Goal: Book appointment/travel/reservation

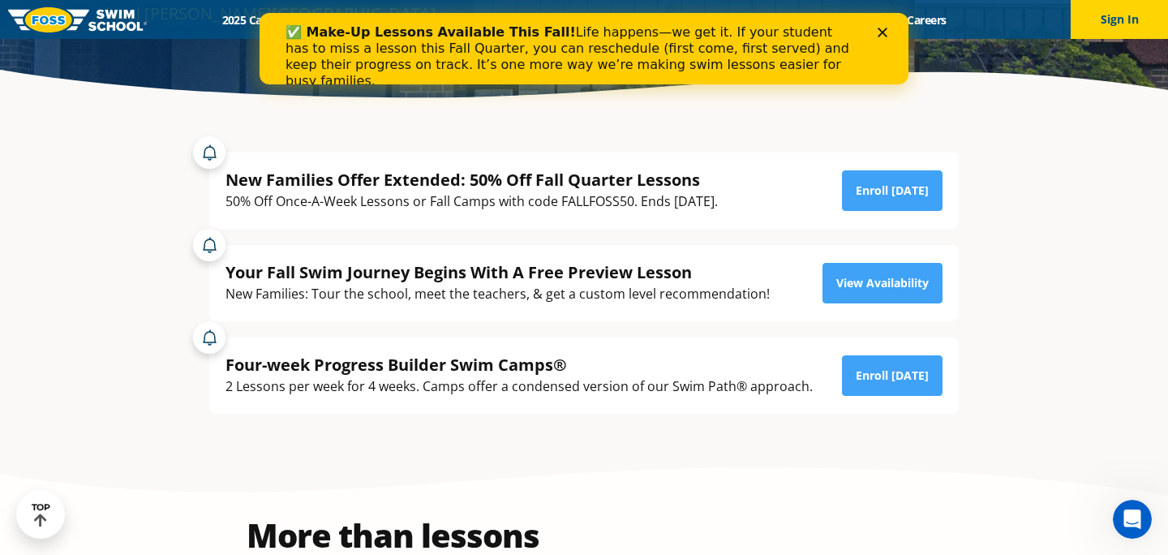
scroll to position [281, 0]
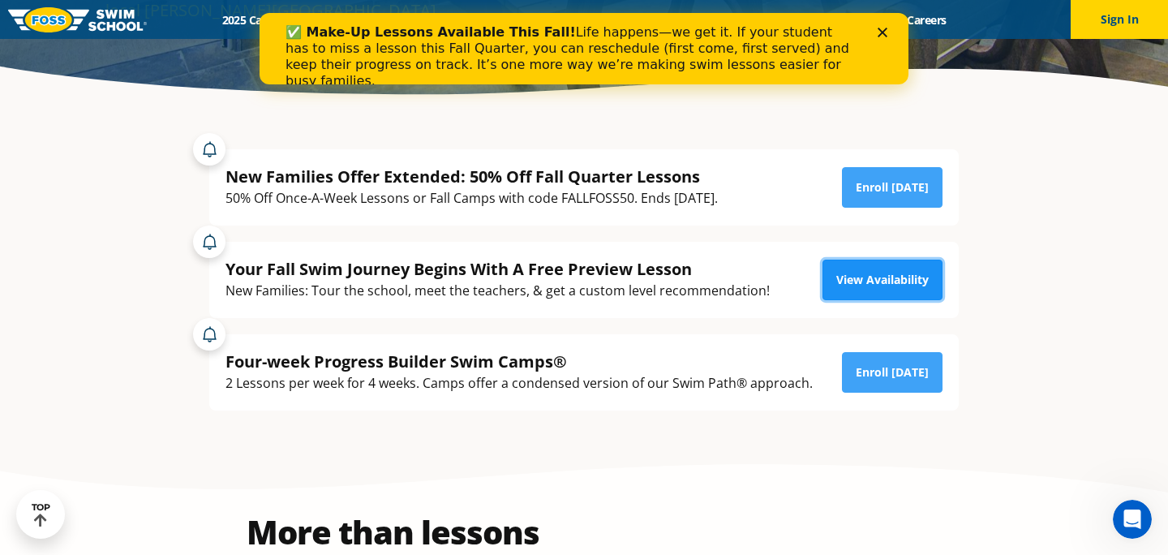
click at [873, 277] on link "View Availability" at bounding box center [882, 280] width 120 height 41
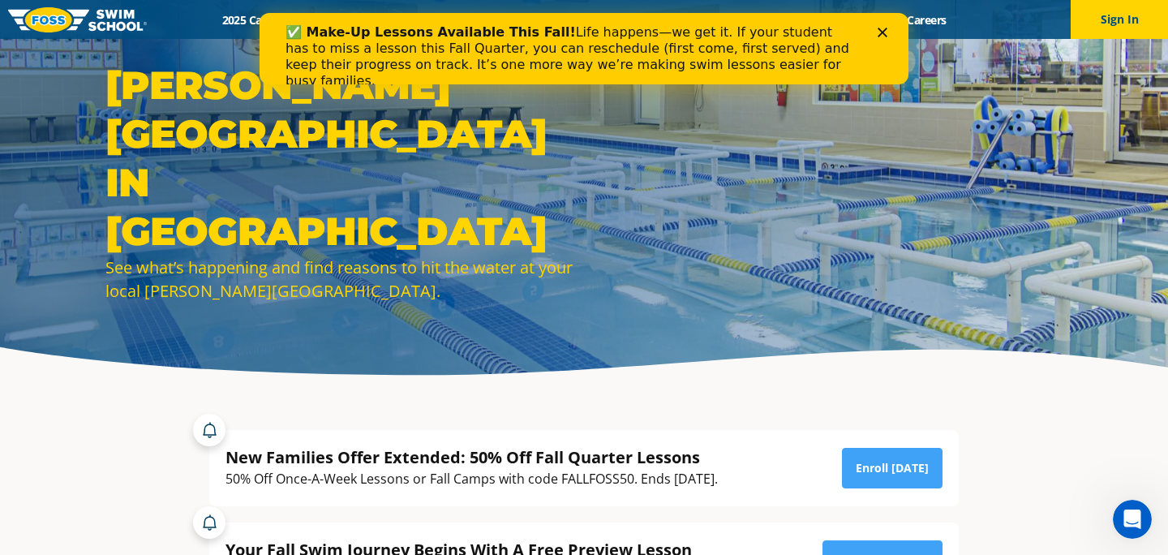
click at [885, 31] on icon "Close" at bounding box center [883, 33] width 10 height 10
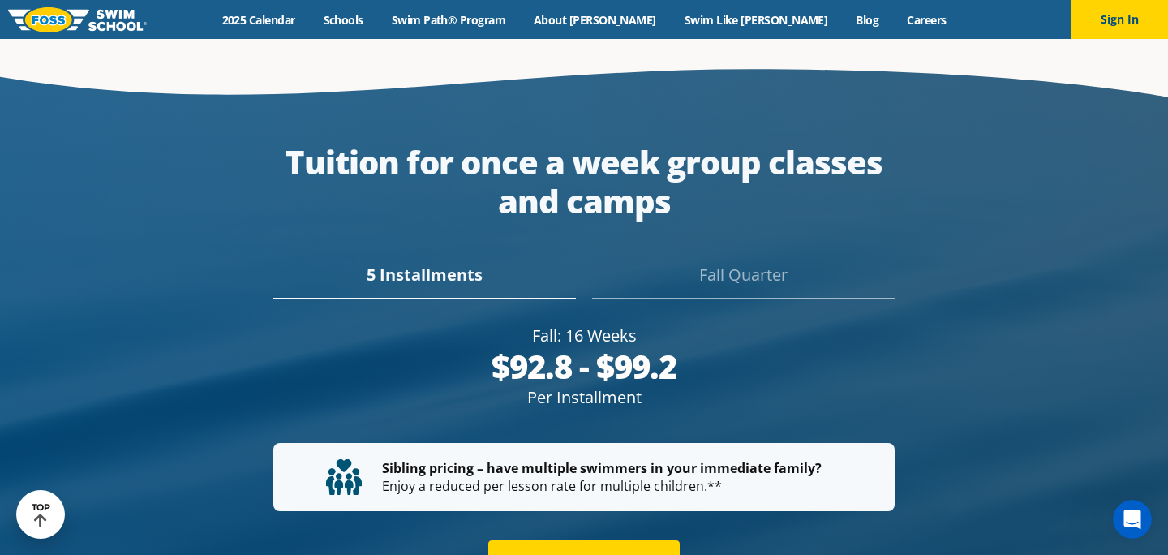
scroll to position [2938, 0]
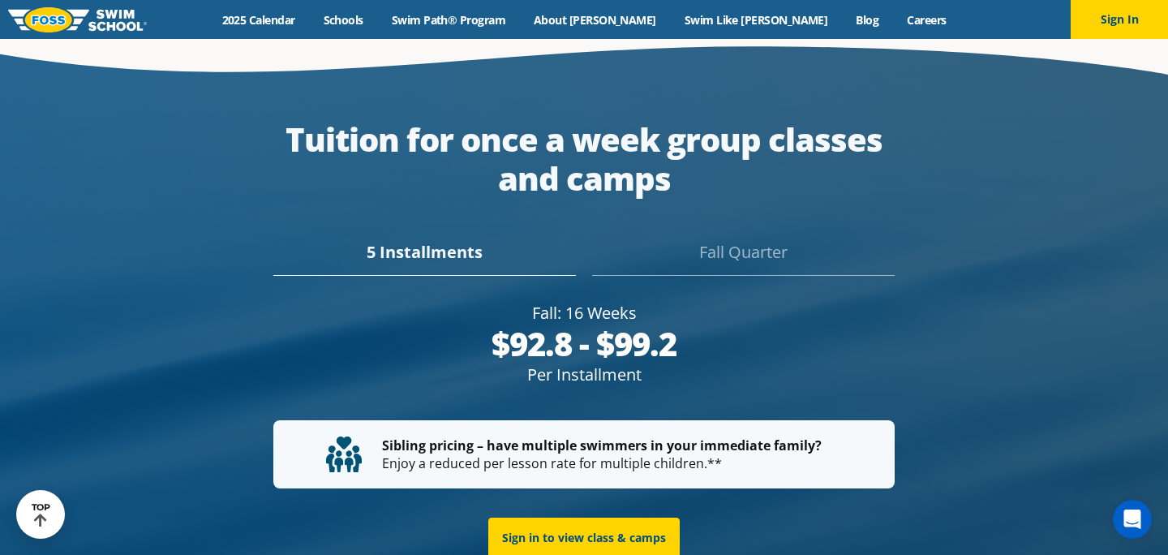
click at [753, 240] on div "Fall Quarter" at bounding box center [743, 258] width 303 height 36
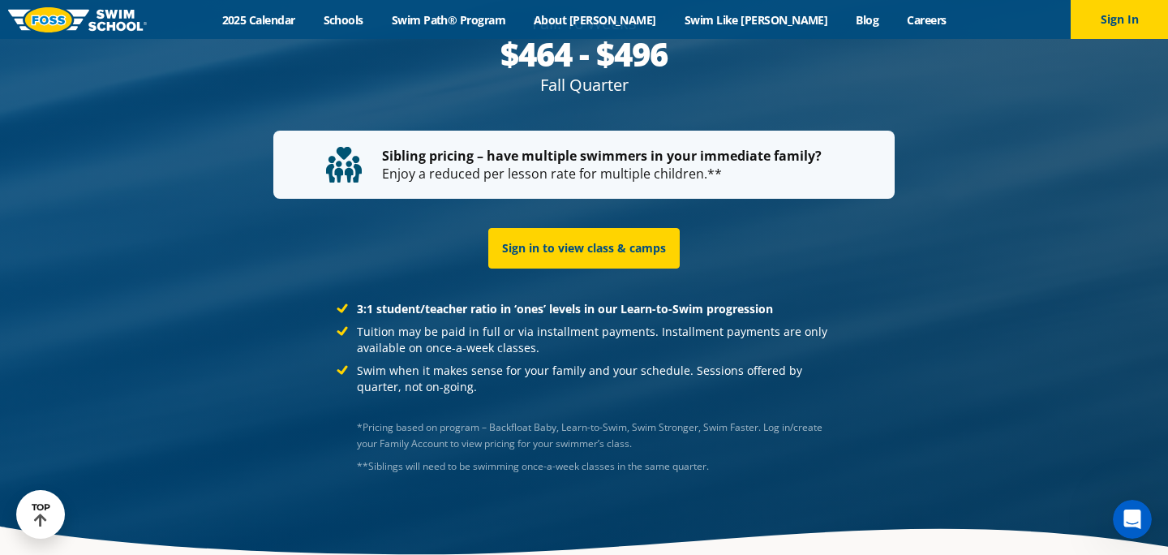
scroll to position [3250, 0]
